Goal: Task Accomplishment & Management: Manage account settings

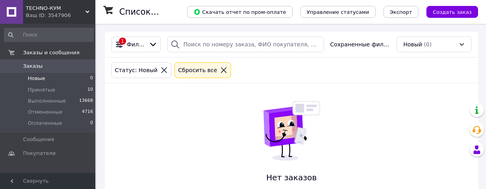
click at [455, 64] on div "Статус: Новый Сбросить все" at bounding box center [291, 70] width 363 height 19
click at [420, 73] on div "Статус: Новый Сбросить все" at bounding box center [291, 70] width 363 height 19
click at [215, 66] on div "Сбросить все" at bounding box center [202, 70] width 52 height 9
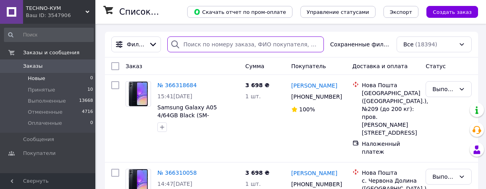
click at [222, 43] on input "search" at bounding box center [245, 45] width 157 height 16
paste input "366242330"
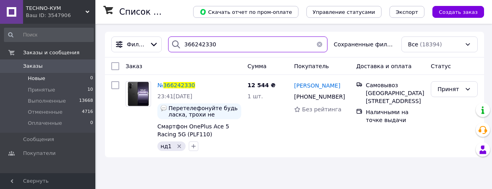
type input "366242330"
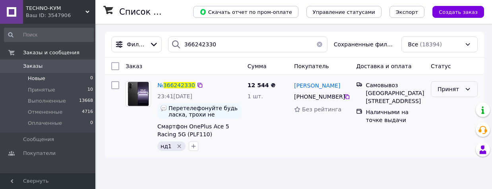
click at [464, 94] on div "Принят" at bounding box center [454, 89] width 47 height 16
click at [450, 122] on li "Отменен" at bounding box center [454, 121] width 46 height 14
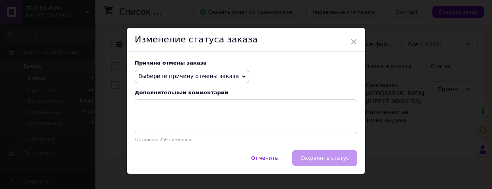
click at [199, 76] on span "Выберите причину отмены заказа" at bounding box center [188, 76] width 100 height 6
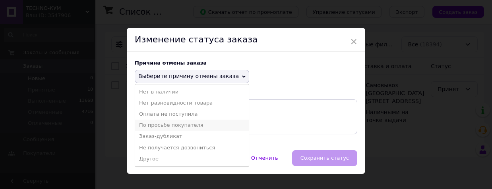
click at [151, 123] on li "По просьбе покупателя" at bounding box center [192, 125] width 114 height 11
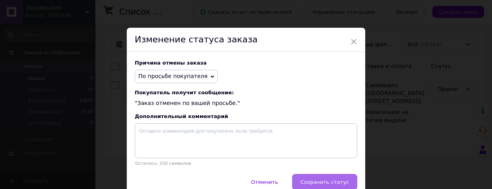
click at [341, 186] on span "Сохранить статус" at bounding box center [324, 183] width 48 height 6
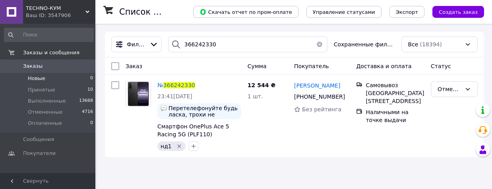
click at [66, 81] on li "Новые 0" at bounding box center [49, 78] width 98 height 11
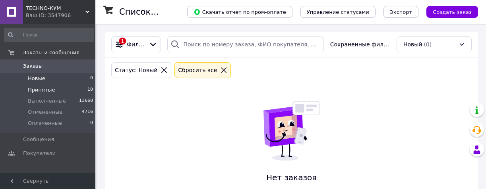
click at [70, 86] on li "Принятые 10" at bounding box center [49, 90] width 98 height 11
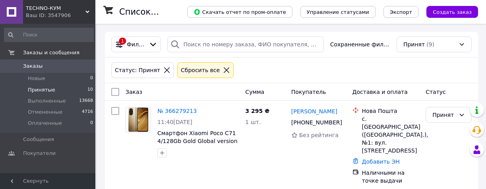
click at [223, 71] on icon at bounding box center [226, 70] width 7 height 7
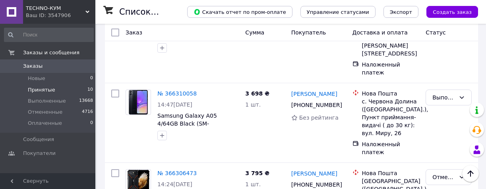
click at [81, 90] on li "Принятые 10" at bounding box center [49, 90] width 98 height 11
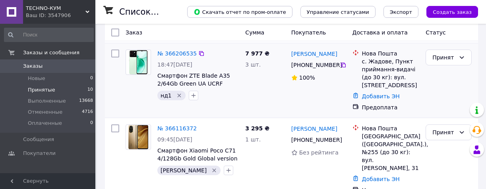
scroll to position [624, 0]
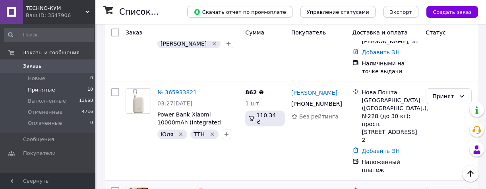
scroll to position [544, 0]
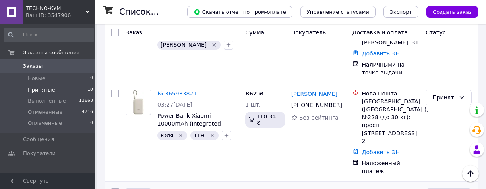
drag, startPoint x: 337, startPoint y: 114, endPoint x: 327, endPoint y: 114, distance: 10.0
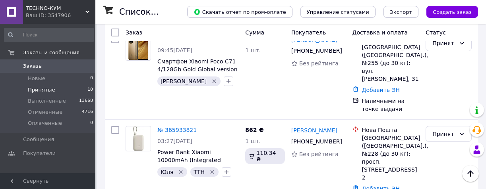
scroll to position [504, 0]
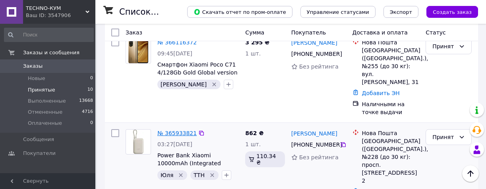
click at [187, 130] on link "№ 365933821" at bounding box center [176, 133] width 39 height 6
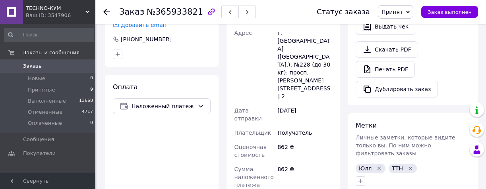
scroll to position [318, 0]
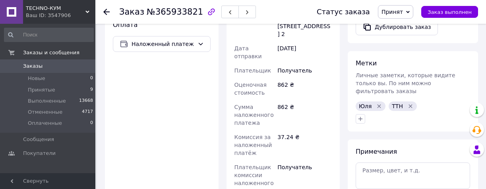
drag, startPoint x: 273, startPoint y: 163, endPoint x: 279, endPoint y: 168, distance: 7.6
paste input "20451267749012"
type input "20451267749012"
drag, startPoint x: 305, startPoint y: 183, endPoint x: 441, endPoint y: 39, distance: 197.3
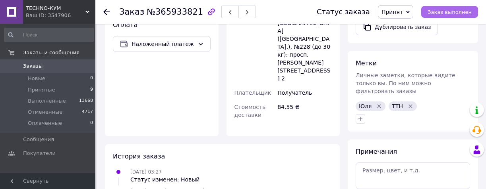
click at [462, 17] on button "Заказ выполнен" at bounding box center [449, 12] width 57 height 12
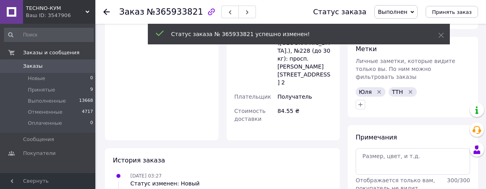
scroll to position [288, 0]
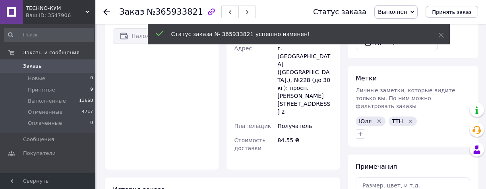
click at [106, 12] on use at bounding box center [106, 12] width 6 height 6
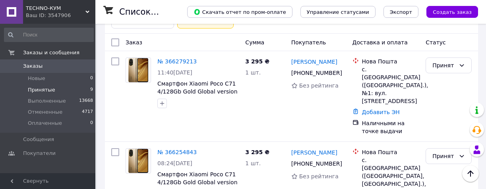
scroll to position [20, 0]
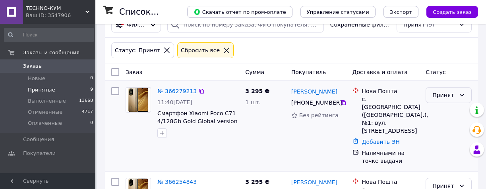
click at [443, 93] on div "Принят" at bounding box center [443, 95] width 23 height 9
click at [447, 108] on li "Выполнен" at bounding box center [448, 113] width 45 height 14
